Goal: Task Accomplishment & Management: Use online tool/utility

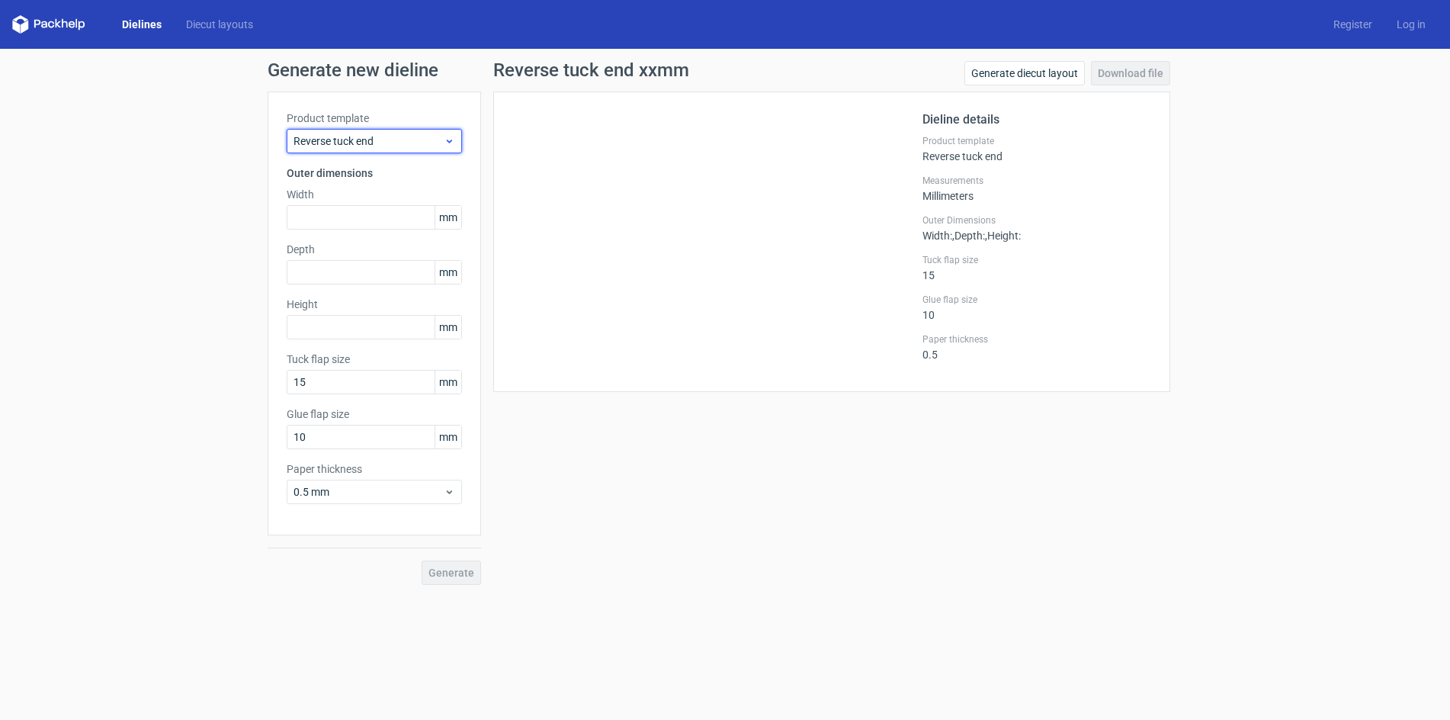
click at [422, 145] on span "Reverse tuck end" at bounding box center [369, 140] width 150 height 15
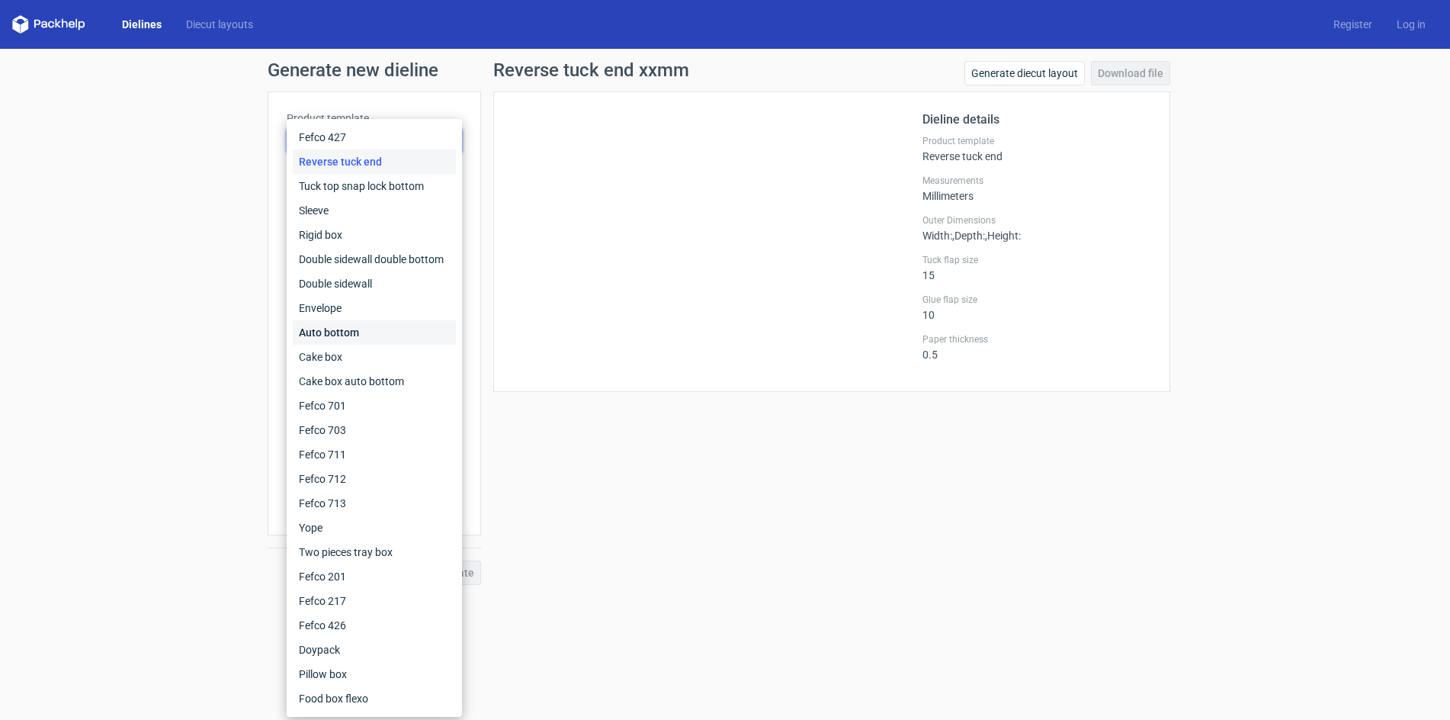
click at [358, 330] on div "Auto bottom" at bounding box center [374, 332] width 163 height 24
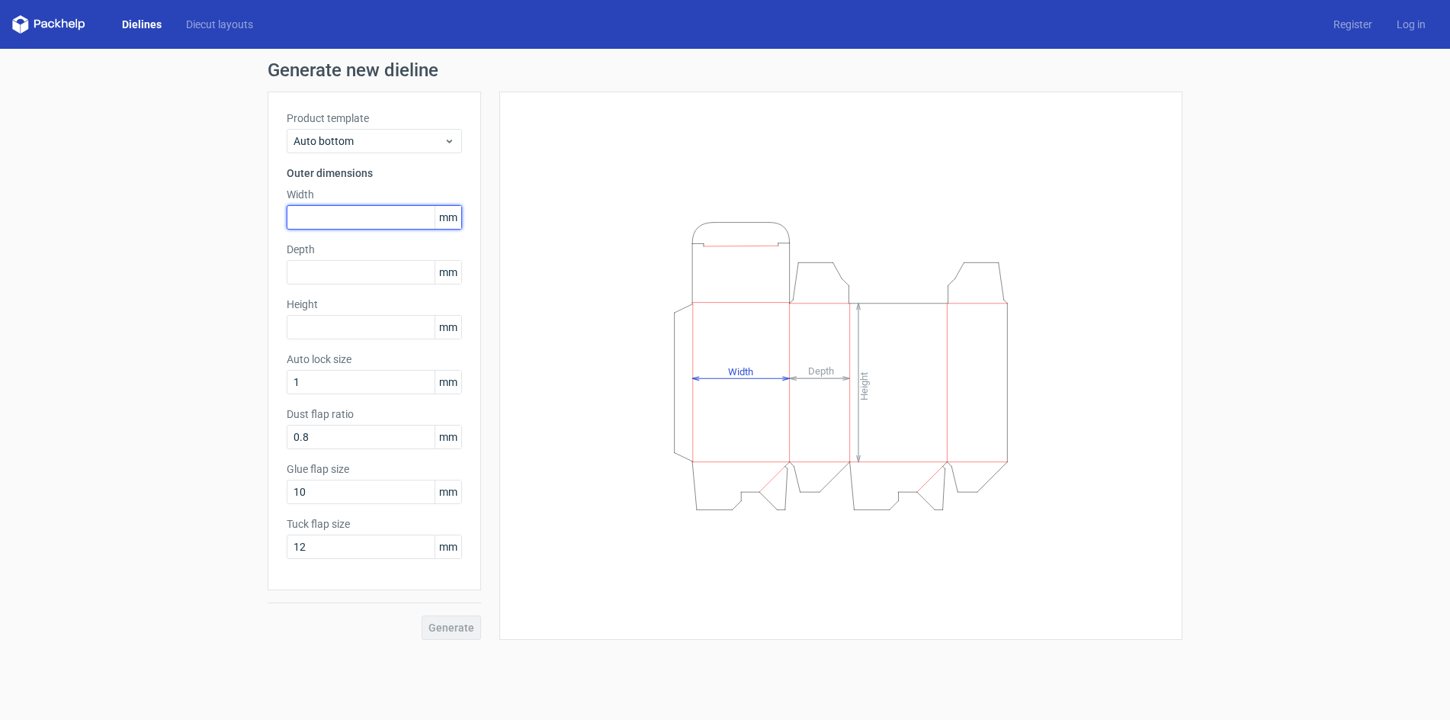
click at [371, 222] on input "text" at bounding box center [374, 217] width 175 height 24
type input "150"
type input "228"
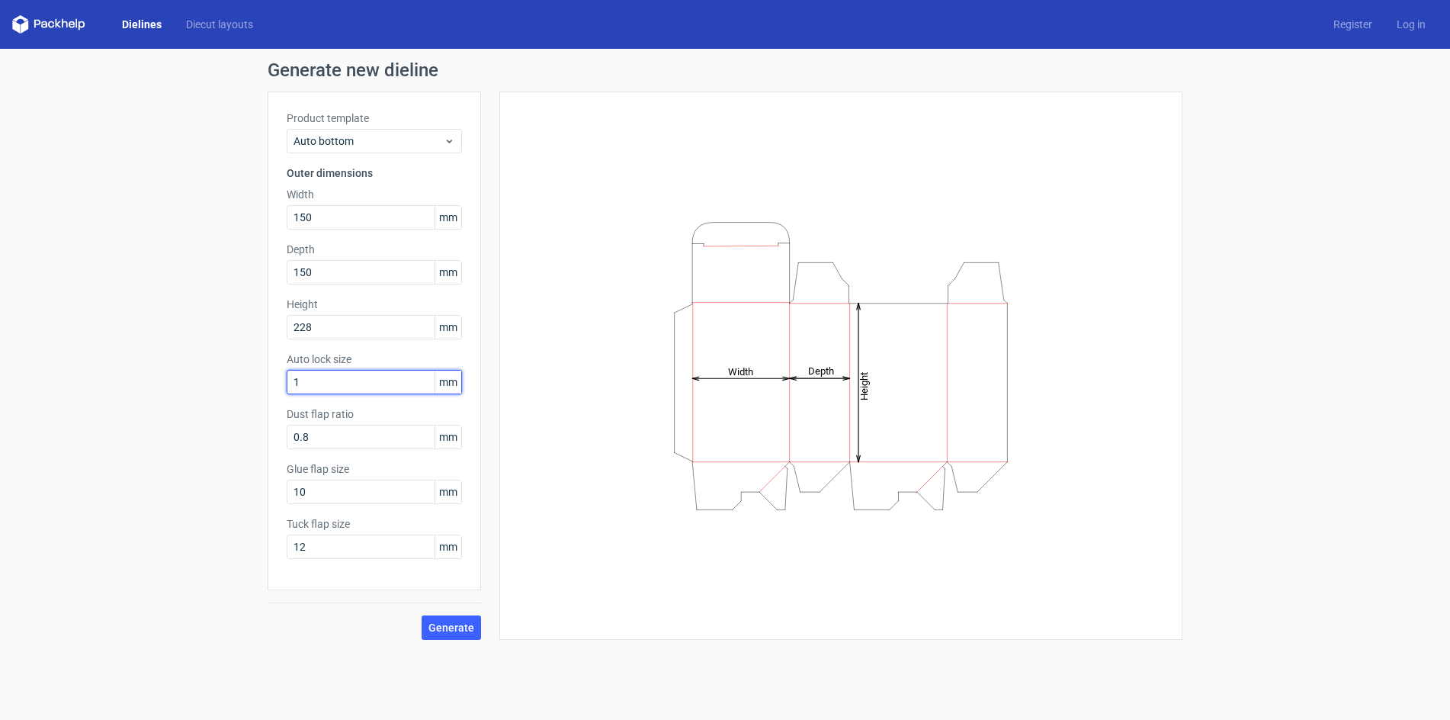
type input "2"
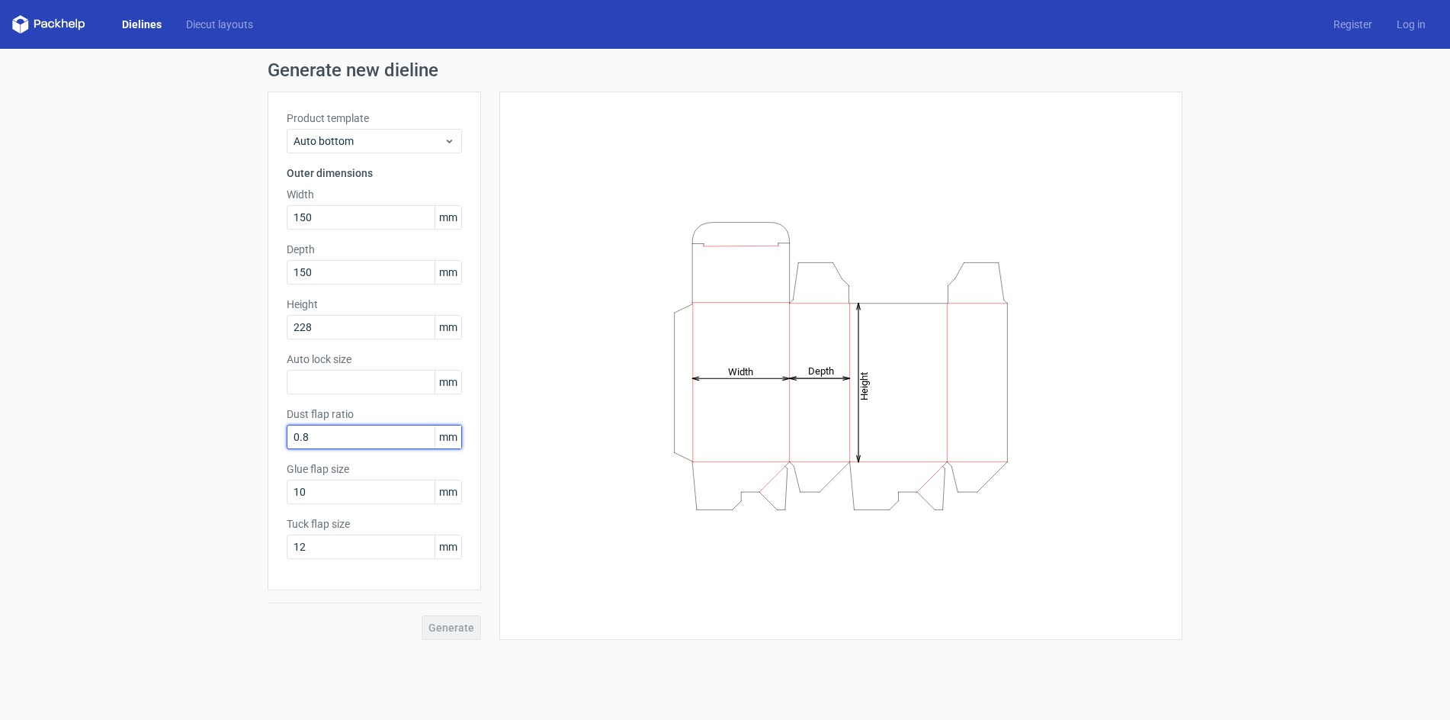
click at [350, 448] on input "0.8" at bounding box center [374, 437] width 175 height 24
drag, startPoint x: 336, startPoint y: 499, endPoint x: 158, endPoint y: 483, distance: 179.1
click at [159, 483] on div "Generate new dieline Product template Auto bottom Outer dimensions Width 150 mm…" at bounding box center [725, 350] width 1450 height 603
type input "12"
type input "15"
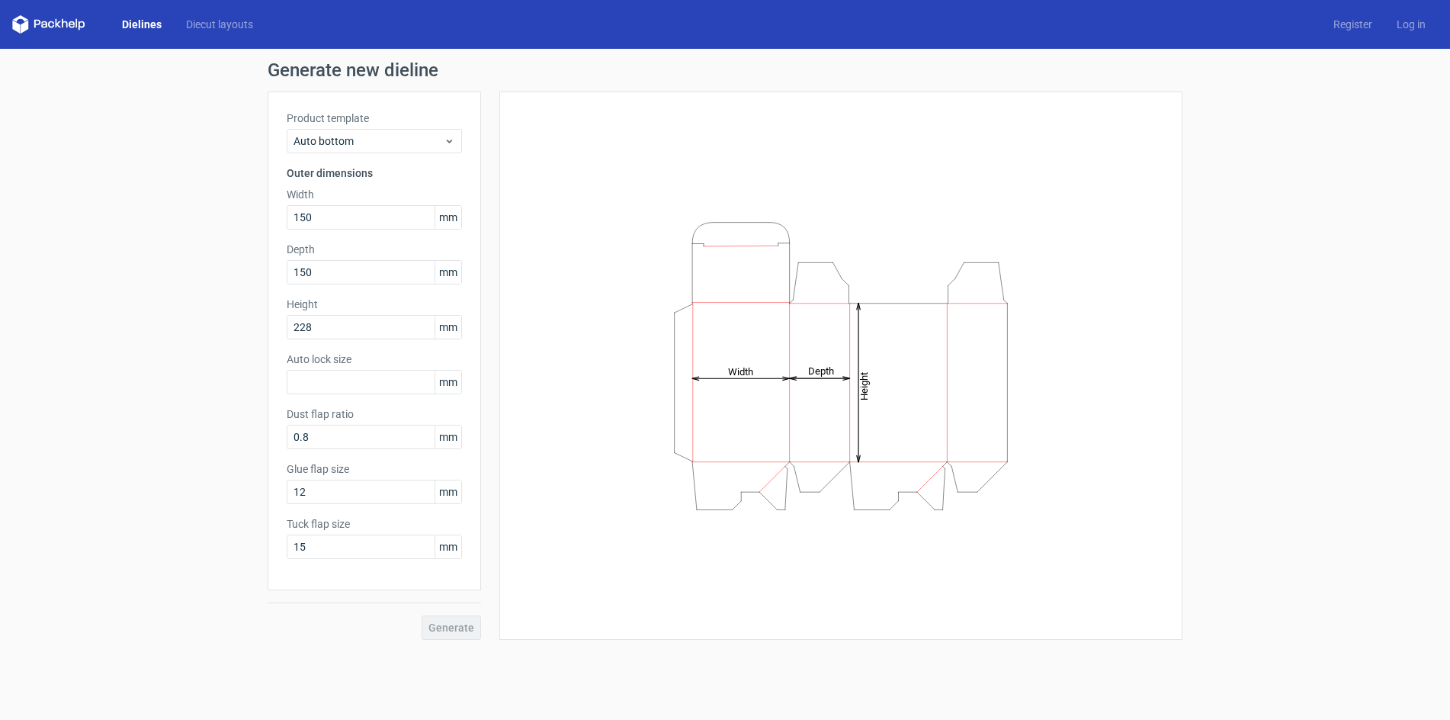
click at [612, 274] on div "Height Depth Width" at bounding box center [841, 366] width 645 height 510
click at [339, 379] on input "text" at bounding box center [374, 382] width 175 height 24
type input "1"
click at [454, 627] on span "Generate" at bounding box center [452, 627] width 46 height 11
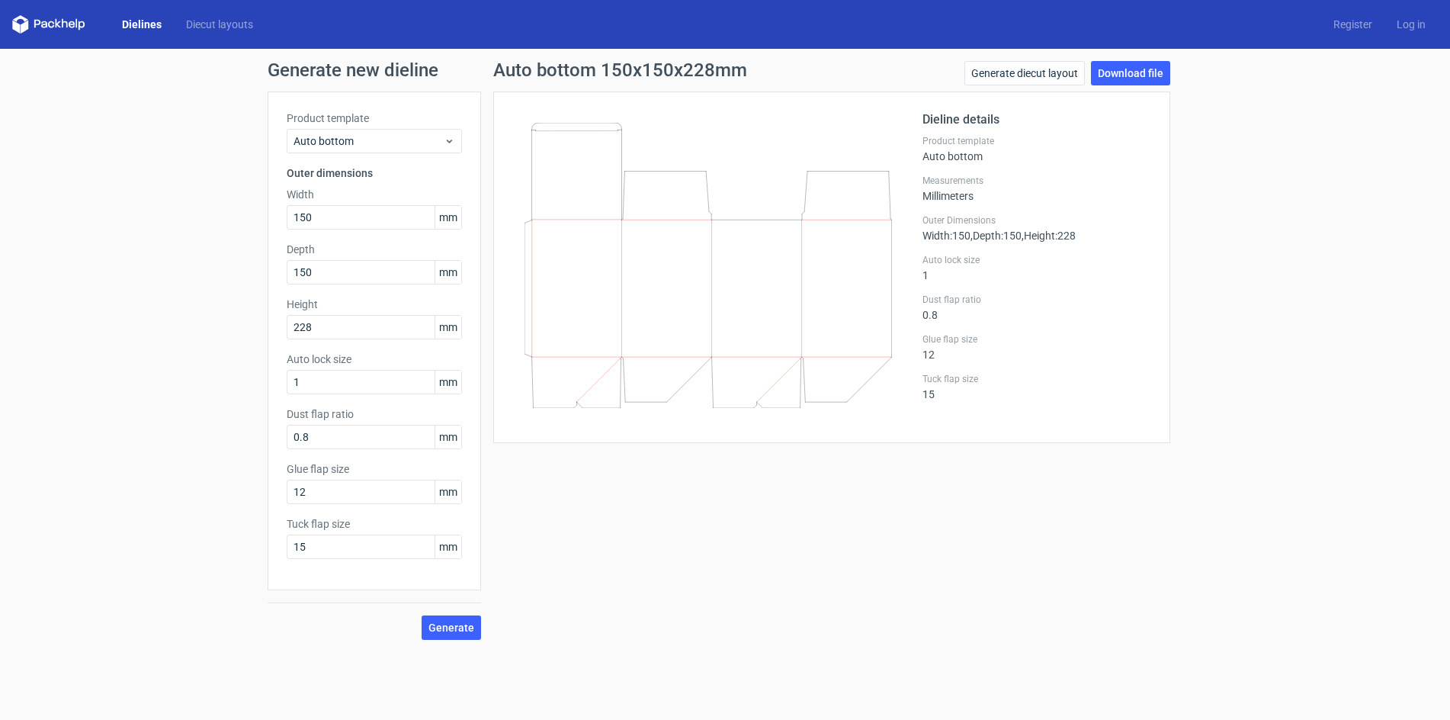
click at [422, 615] on button "Generate" at bounding box center [451, 627] width 59 height 24
drag, startPoint x: 344, startPoint y: 326, endPoint x: 220, endPoint y: 334, distance: 123.8
click at [232, 334] on div "Generate new dieline Product template Auto bottom Outer dimensions Width 150 mm…" at bounding box center [725, 350] width 1450 height 603
type input "230"
click at [446, 630] on span "Generate" at bounding box center [452, 627] width 46 height 11
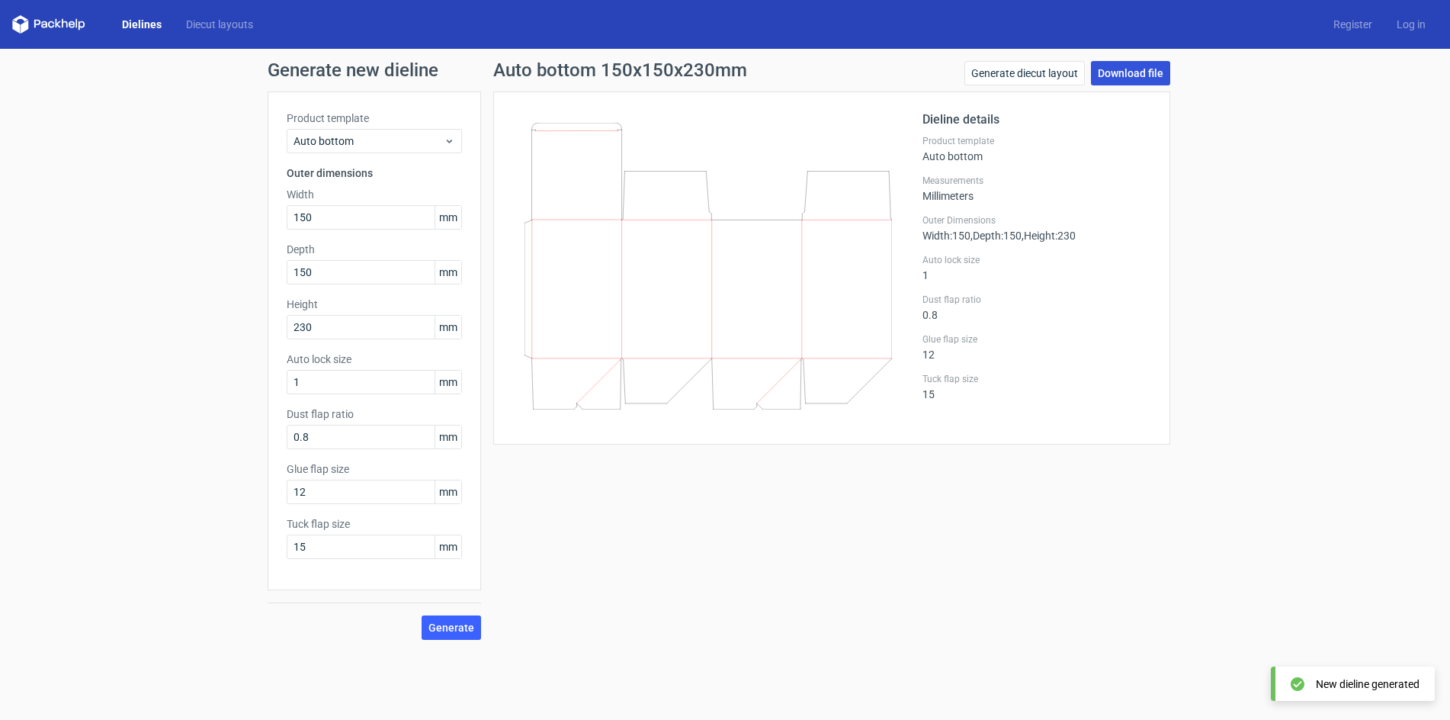
click at [1138, 72] on link "Download file" at bounding box center [1130, 73] width 79 height 24
